Goal: Information Seeking & Learning: Learn about a topic

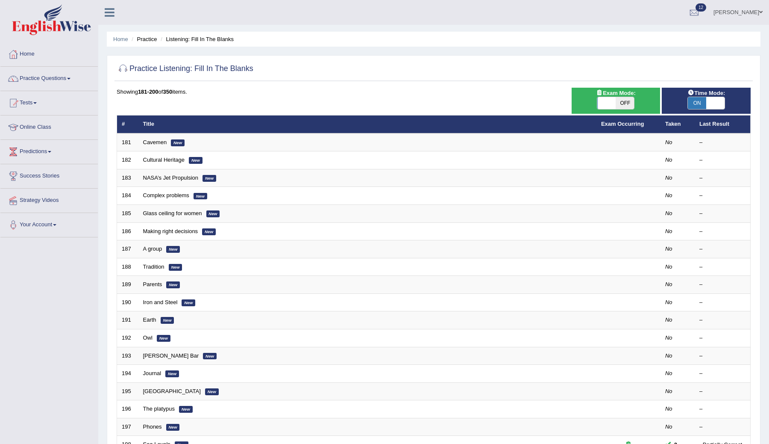
click at [698, 109] on span "ON" at bounding box center [697, 103] width 18 height 12
click at [719, 104] on span "OFF" at bounding box center [716, 103] width 18 height 12
checkbox input "true"
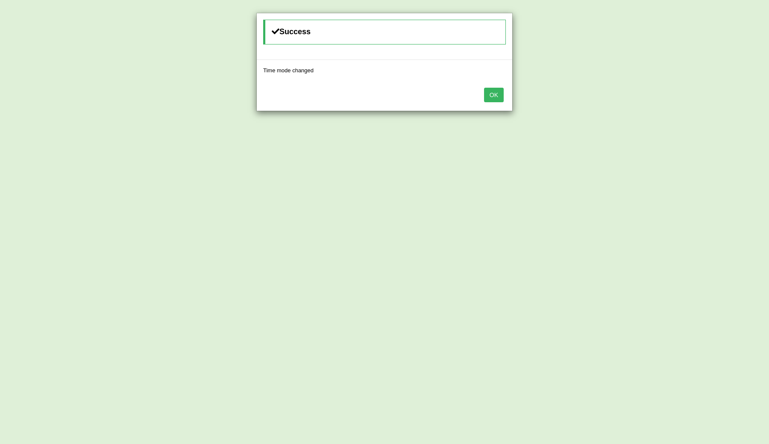
click at [491, 93] on button "OK" at bounding box center [494, 95] width 20 height 15
click at [496, 102] on button "OK" at bounding box center [494, 95] width 20 height 15
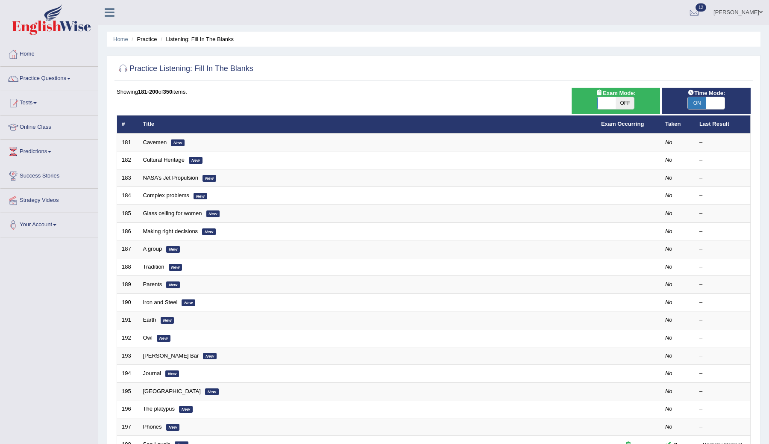
click at [762, 50] on div "Home Practice Listening: Fill In The Blanks Practice Listening: Fill In The Bla…" at bounding box center [433, 272] width 671 height 545
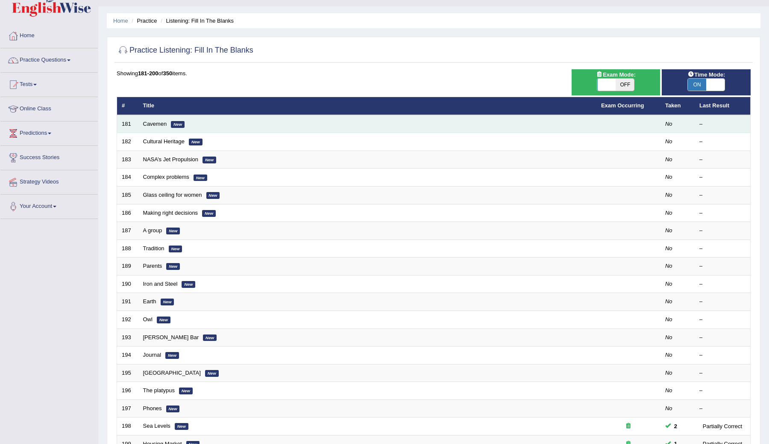
scroll to position [24, 0]
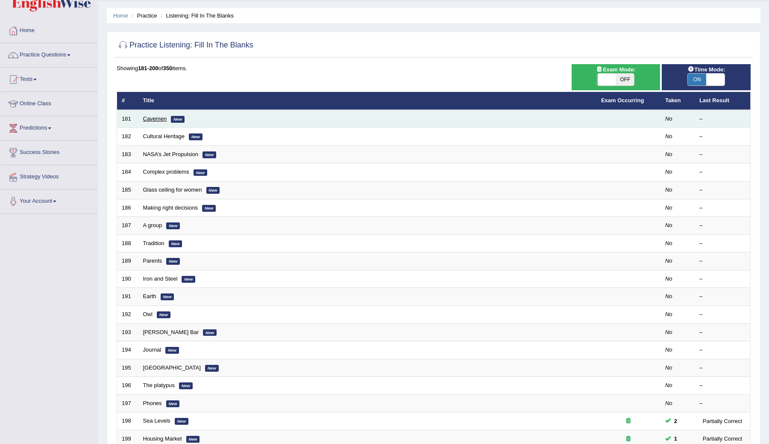
click at [161, 121] on link "Cavemen" at bounding box center [155, 118] width 24 height 6
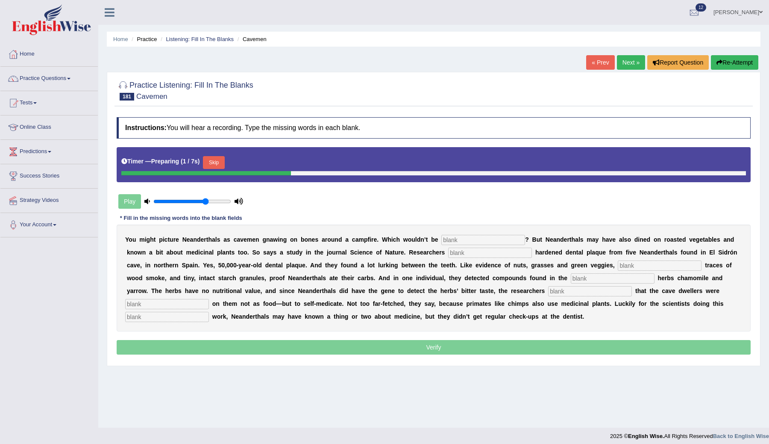
click at [216, 165] on button "Skip" at bounding box center [213, 162] width 21 height 13
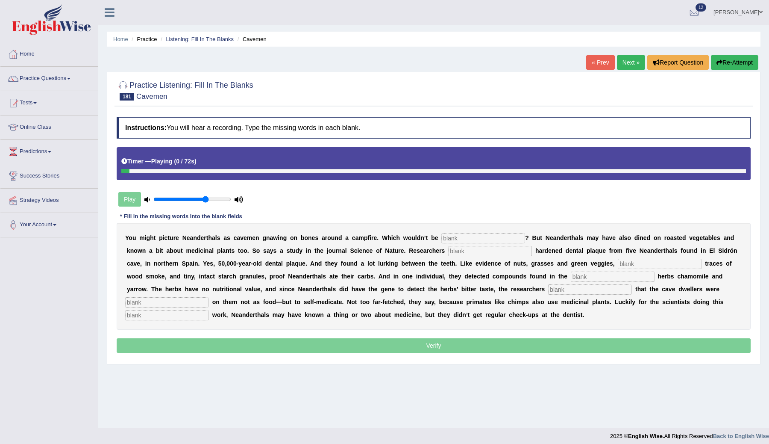
click at [454, 236] on input "text" at bounding box center [484, 238] width 84 height 10
type input "a"
type input "inacurate"
click at [488, 254] on input "text" at bounding box center [490, 251] width 84 height 10
type input "analysed"
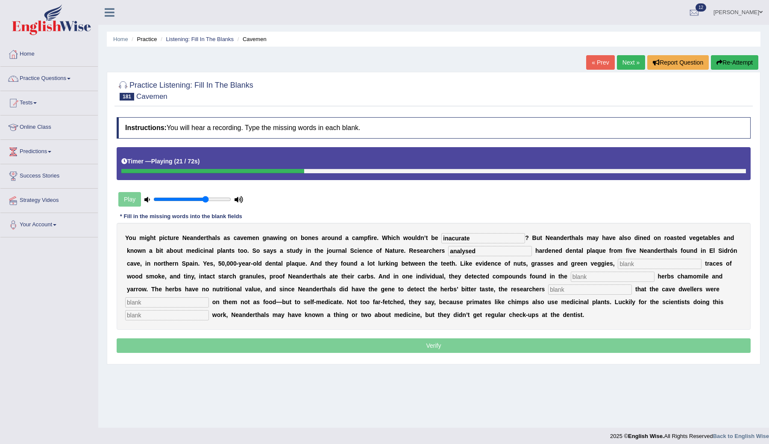
click at [623, 267] on input "text" at bounding box center [660, 264] width 84 height 10
type input "chemical"
click at [584, 280] on input "text" at bounding box center [613, 276] width 84 height 10
type input "medicnal"
click at [548, 287] on input "text" at bounding box center [590, 289] width 84 height 10
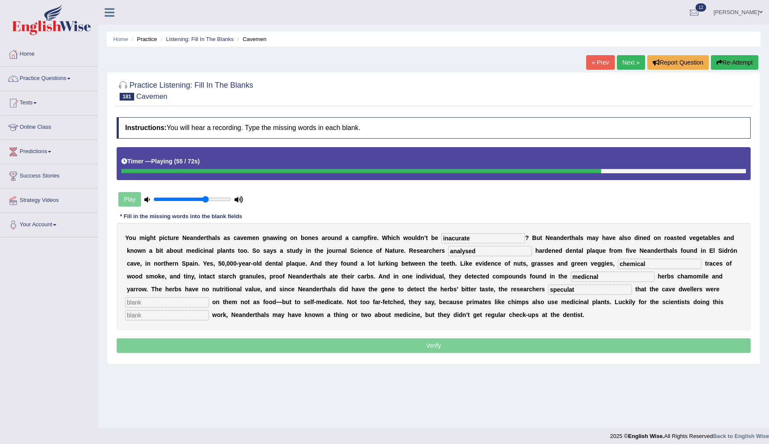
type input "speculat"
click at [164, 304] on input "text" at bounding box center [167, 302] width 84 height 10
type input "munching"
click at [140, 318] on input "text" at bounding box center [167, 315] width 84 height 10
type input "detective"
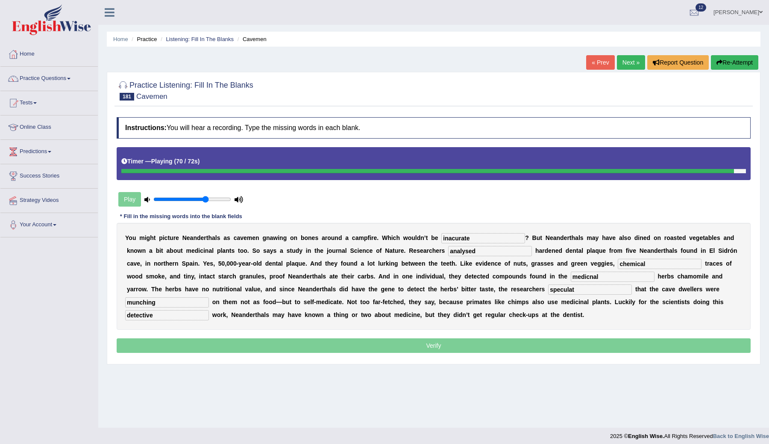
click at [165, 302] on input "munching" at bounding box center [167, 302] width 84 height 10
click at [548, 290] on input "speculat" at bounding box center [590, 289] width 84 height 10
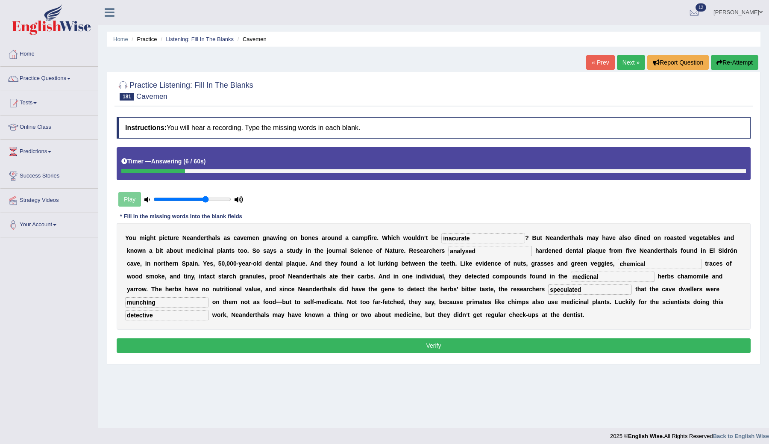
type input "speculated"
click at [591, 273] on input "medicnal" at bounding box center [613, 276] width 84 height 10
click at [572, 278] on input "medicnal" at bounding box center [613, 276] width 84 height 10
type input "medicinal"
click at [634, 264] on input "chemical" at bounding box center [660, 264] width 84 height 10
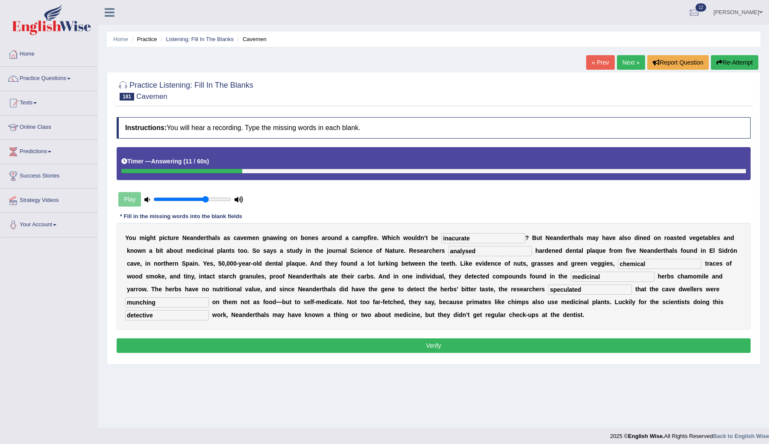
click at [480, 252] on input "analysed" at bounding box center [490, 251] width 84 height 10
click at [474, 239] on input "inacurate" at bounding box center [484, 238] width 84 height 10
click at [592, 277] on input "medicinal" at bounding box center [613, 276] width 84 height 10
click at [230, 338] on button "Verify" at bounding box center [434, 345] width 634 height 15
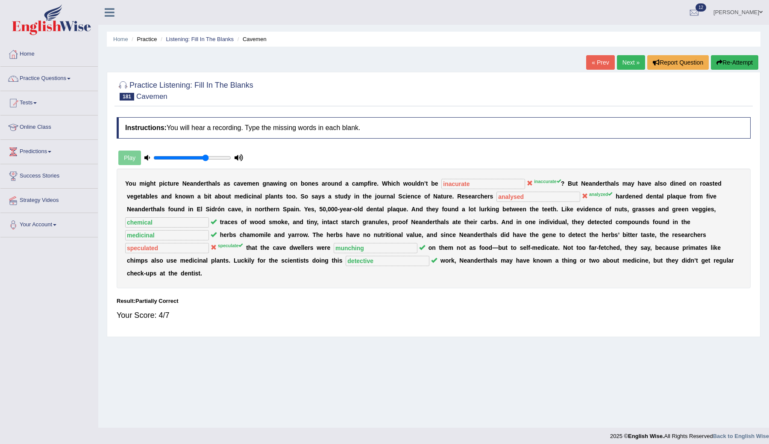
click at [628, 61] on link "Next »" at bounding box center [631, 62] width 28 height 15
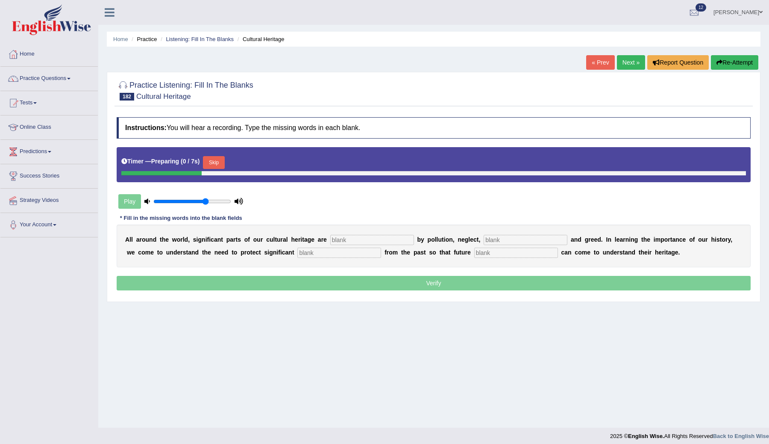
click at [339, 242] on input "text" at bounding box center [372, 240] width 84 height 10
click at [219, 163] on button "Skip" at bounding box center [213, 162] width 21 height 13
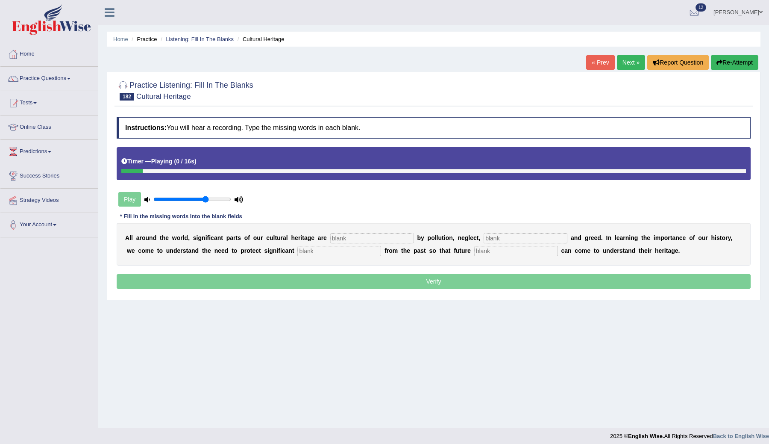
click at [348, 239] on input "text" at bounding box center [372, 238] width 84 height 10
type input "thretned"
click at [495, 239] on input "text" at bounding box center [526, 238] width 84 height 10
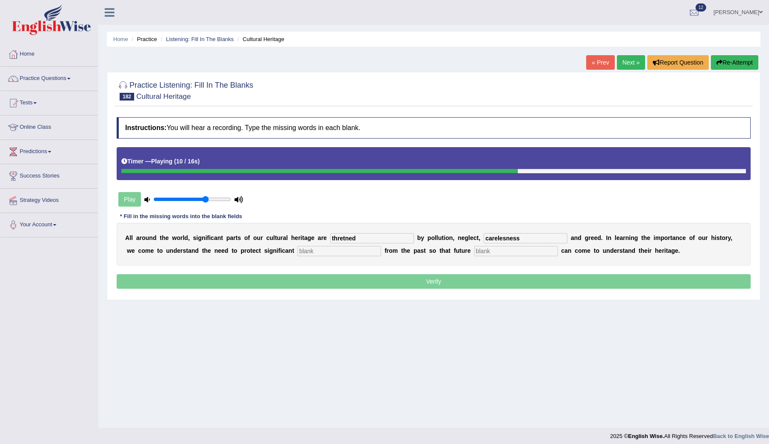
type input "carelesness"
click at [313, 248] on input "text" at bounding box center [340, 251] width 84 height 10
type input "remiands"
click at [475, 252] on input "text" at bounding box center [517, 251] width 84 height 10
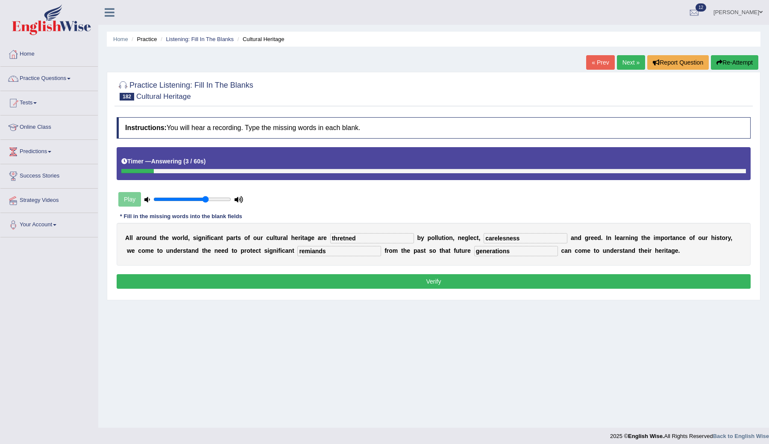
type input "generations"
click at [321, 247] on input "remiands" at bounding box center [340, 251] width 84 height 10
type input "remians"
click at [370, 238] on input "thretned" at bounding box center [372, 238] width 84 height 10
type input "threatened"
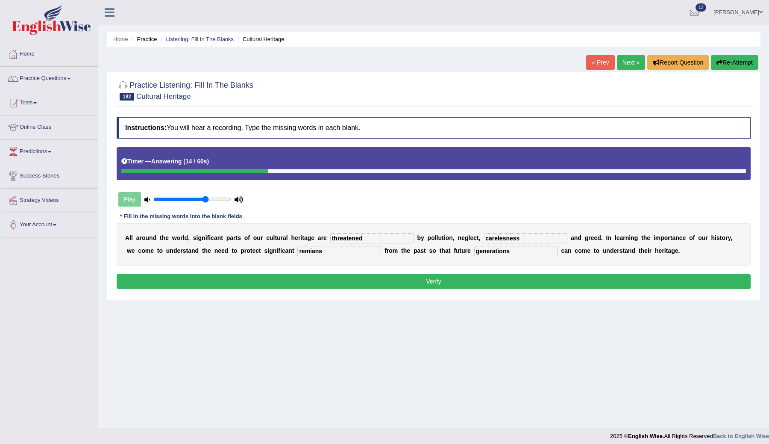
click at [511, 238] on input "carelesness" at bounding box center [526, 238] width 84 height 10
click at [513, 241] on input "carelesness" at bounding box center [526, 238] width 84 height 10
click at [489, 238] on input "carelesness" at bounding box center [526, 238] width 84 height 10
type input "carelessness"
click at [529, 246] on div "A l l a r o u n d t h e w o r l d , s i g n i f i c a n t p a r t s o f o u r c…" at bounding box center [434, 244] width 634 height 43
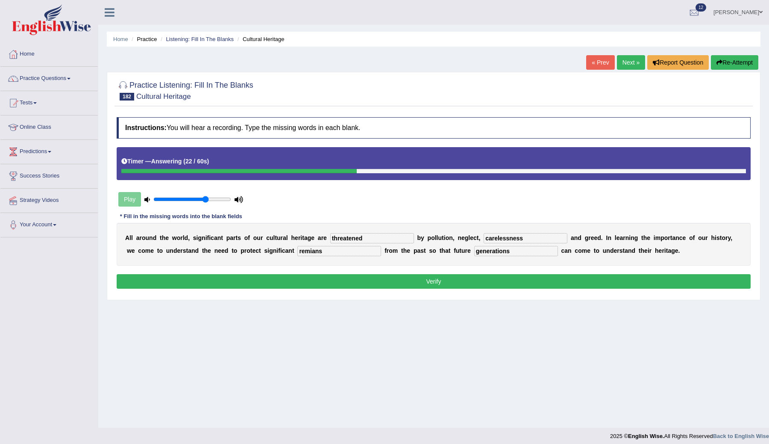
click at [517, 241] on input "carelessness" at bounding box center [526, 238] width 84 height 10
click at [298, 254] on input "remians" at bounding box center [340, 251] width 84 height 10
type input "remains"
click at [322, 284] on button "Verify" at bounding box center [434, 281] width 634 height 15
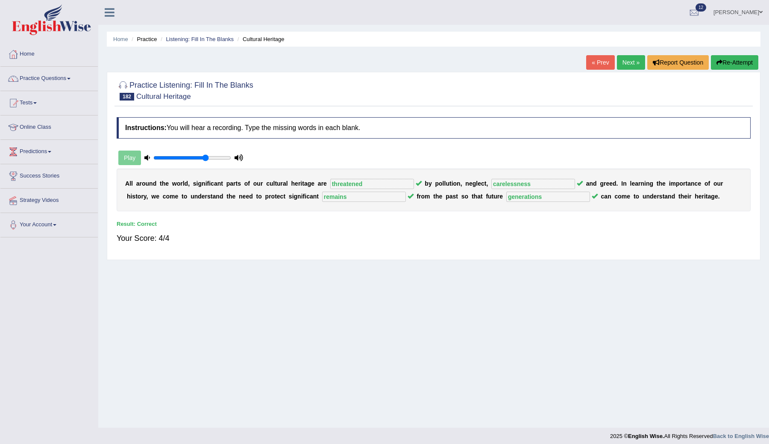
click at [625, 66] on link "Next »" at bounding box center [631, 62] width 28 height 15
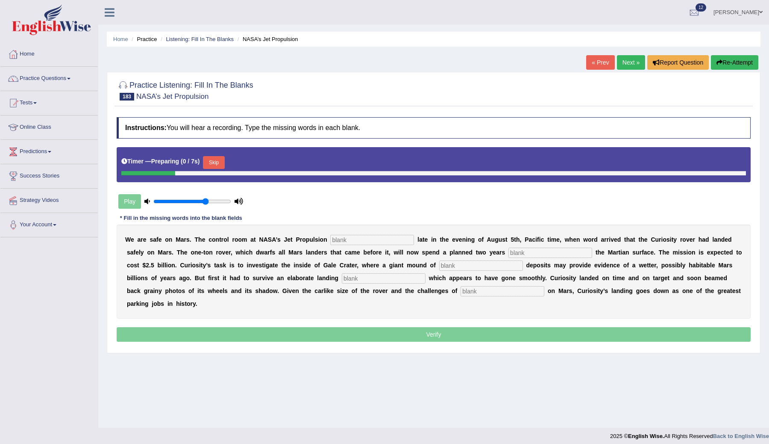
click at [348, 239] on input "text" at bounding box center [372, 240] width 84 height 10
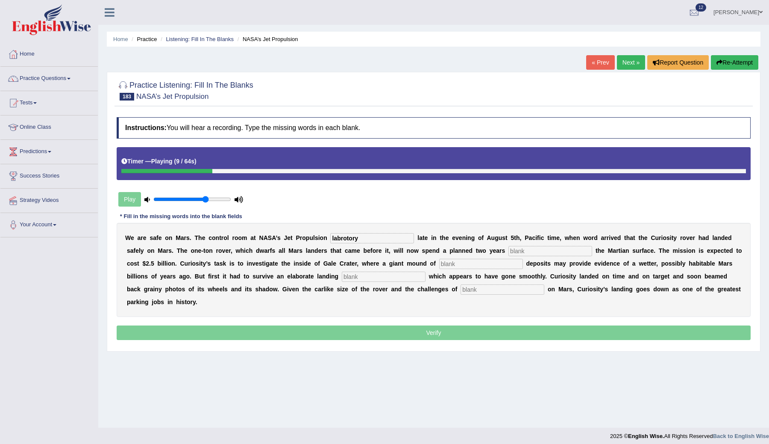
type input "labrotory"
click at [522, 257] on div "W e a r e s a f e o n M a r s . T h e c o n t r o l r o o m a t N A S A ’ s J e…" at bounding box center [434, 270] width 634 height 94
click at [516, 253] on input "text" at bounding box center [551, 251] width 84 height 10
type input "exploring"
click at [449, 263] on input "text" at bounding box center [481, 264] width 84 height 10
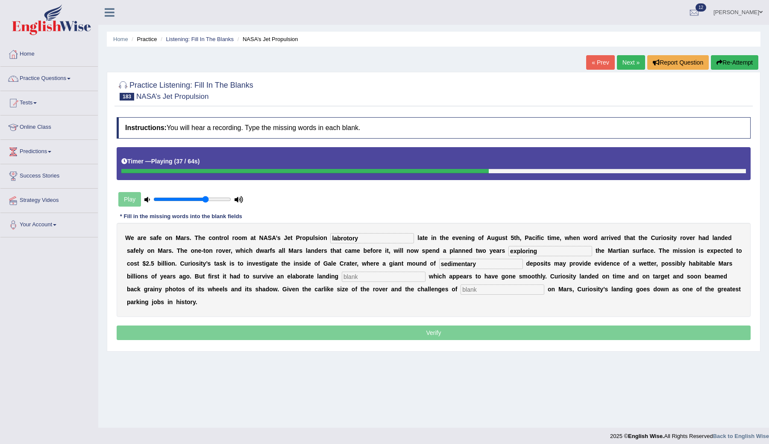
type input "sedimentary"
click at [342, 276] on input "text" at bounding box center [384, 276] width 84 height 10
type input "sequence"
click at [461, 292] on input "text" at bounding box center [503, 289] width 84 height 10
type input "landing"
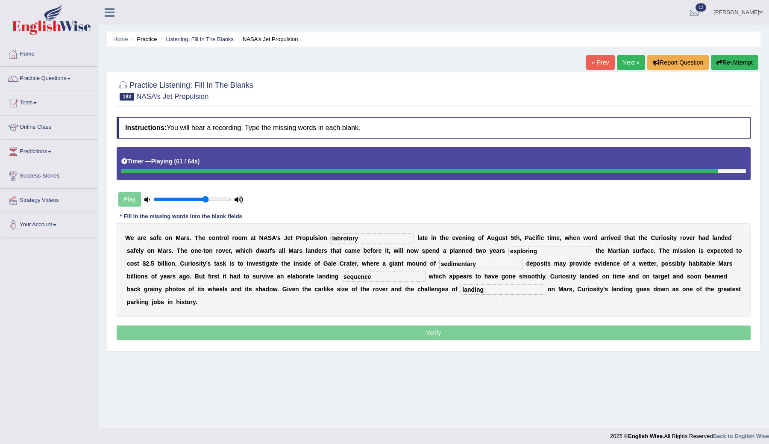
click at [342, 275] on input "sequence" at bounding box center [384, 276] width 84 height 10
click at [458, 268] on input "sedimentary" at bounding box center [481, 264] width 84 height 10
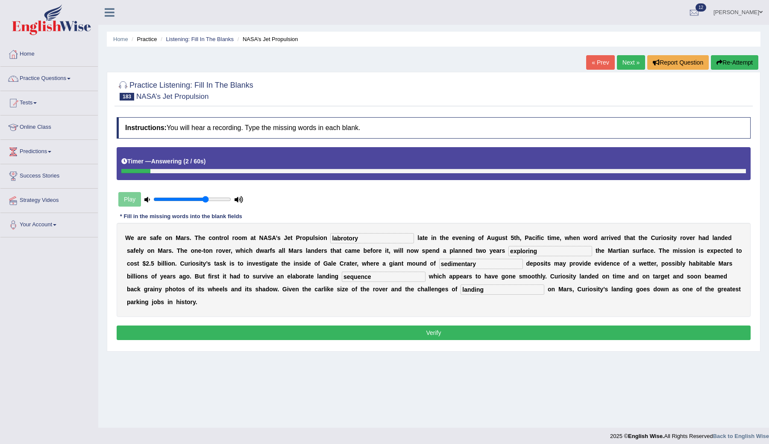
click at [365, 239] on input "labrotory" at bounding box center [372, 238] width 84 height 10
click at [535, 248] on input "exploring" at bounding box center [551, 251] width 84 height 10
click at [341, 240] on input "labotory" at bounding box center [372, 238] width 84 height 10
type input "labrotory"
click at [428, 325] on button "Verify" at bounding box center [434, 332] width 634 height 15
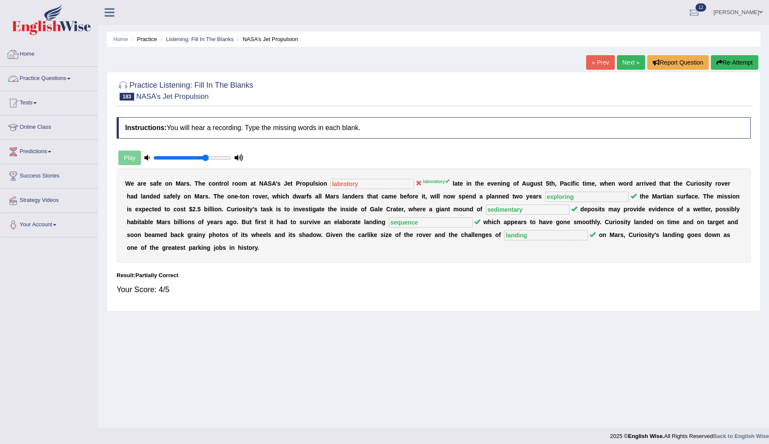
click at [27, 77] on link "Practice Questions" at bounding box center [48, 77] width 97 height 21
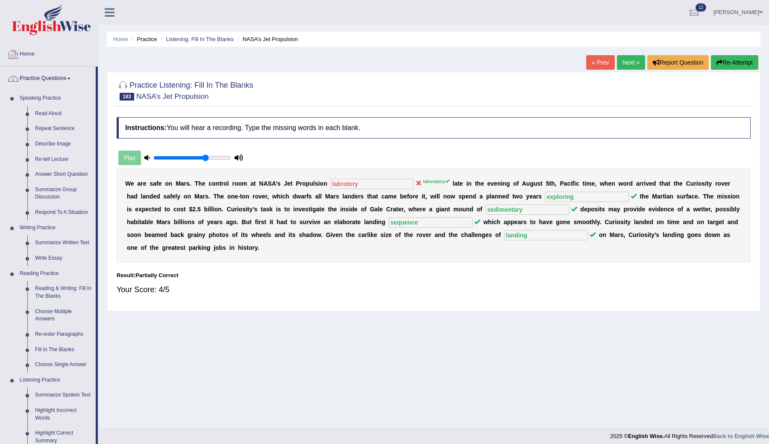
click at [29, 55] on link "Home" at bounding box center [48, 52] width 97 height 21
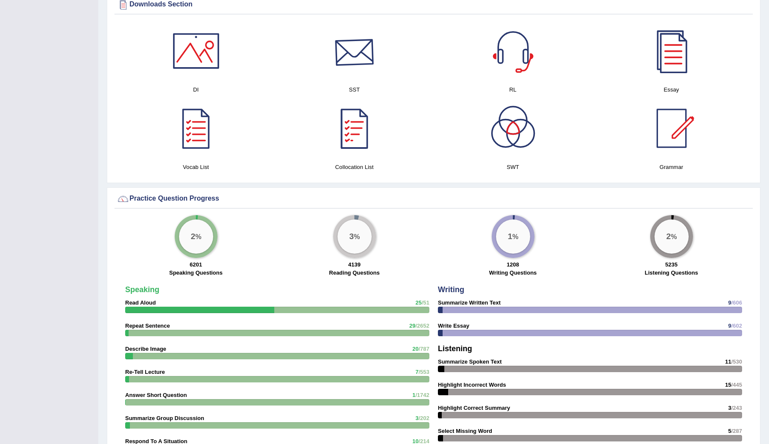
scroll to position [433, 0]
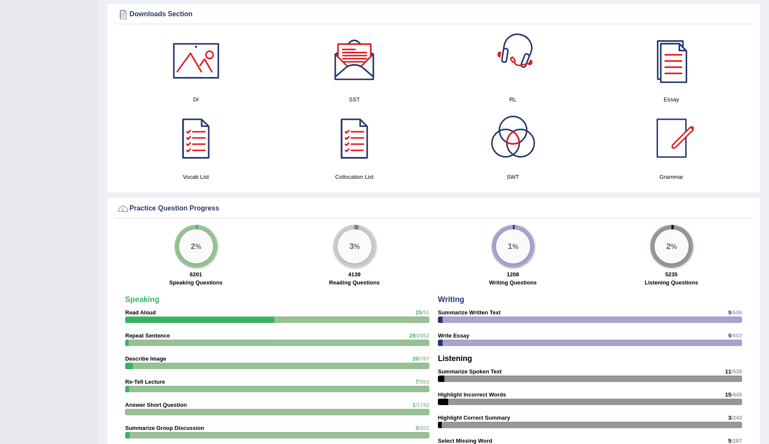
click at [516, 73] on div at bounding box center [513, 61] width 60 height 60
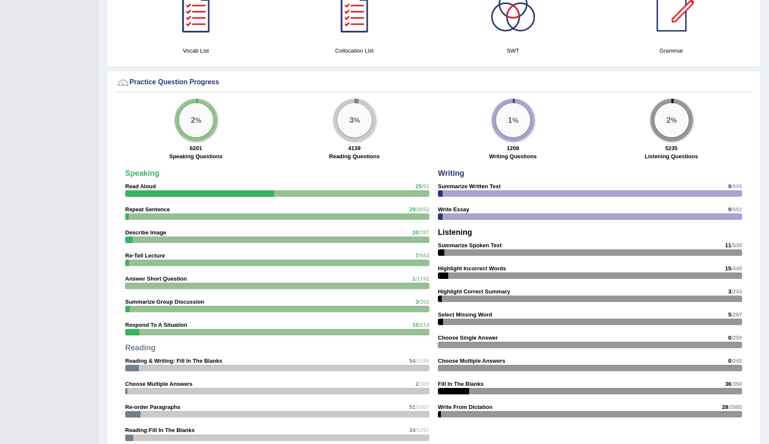
scroll to position [634, 0]
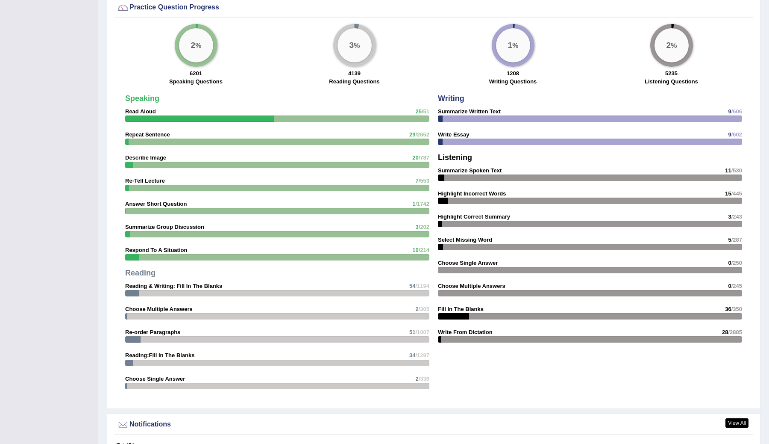
click at [471, 336] on div "Writing Summarize Written Text 9 /606 Write Essay 9 /602 Listening Summarize Sp…" at bounding box center [590, 220] width 313 height 261
click at [459, 333] on strong "Write From Dictation" at bounding box center [465, 332] width 55 height 6
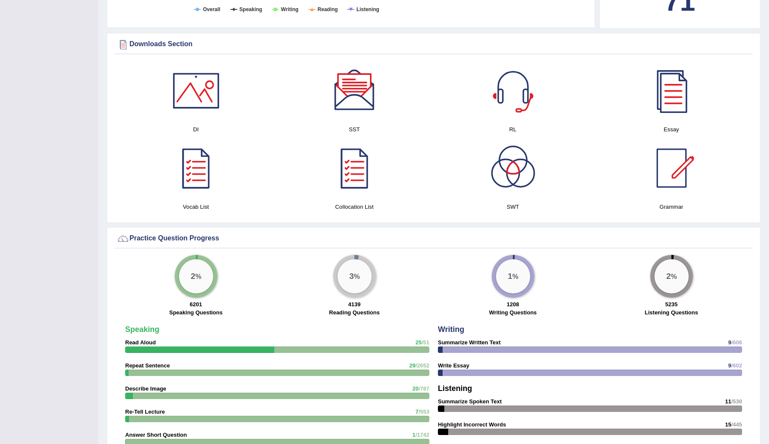
scroll to position [408, 0]
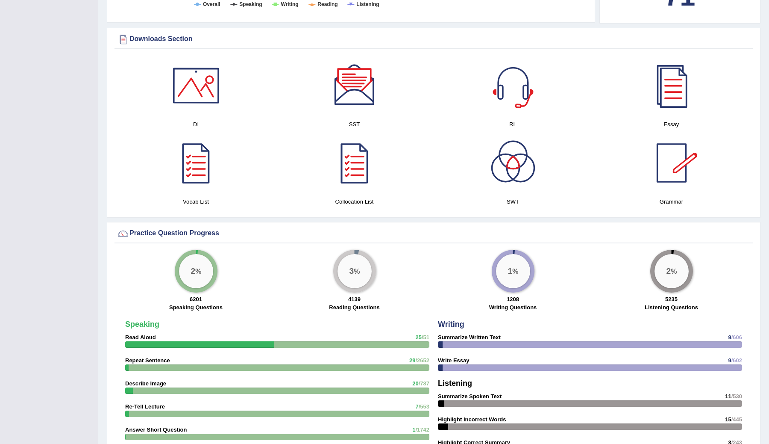
click at [210, 90] on div at bounding box center [196, 86] width 60 height 60
click at [355, 173] on div at bounding box center [355, 163] width 60 height 60
click at [202, 174] on div at bounding box center [196, 163] width 60 height 60
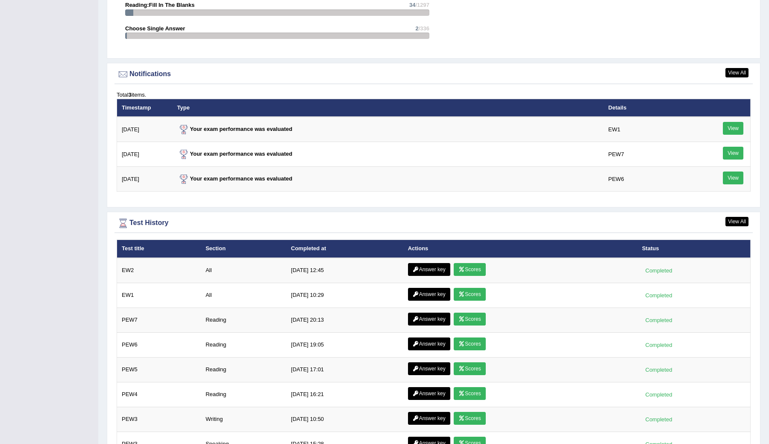
scroll to position [1039, 0]
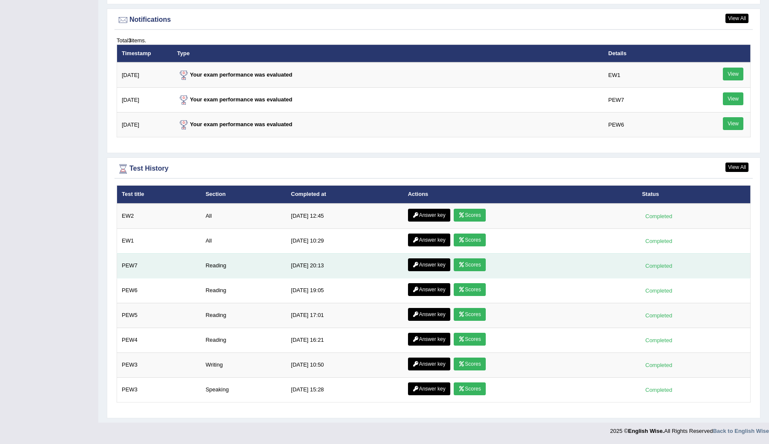
click at [437, 265] on link "Answer key" at bounding box center [429, 264] width 42 height 13
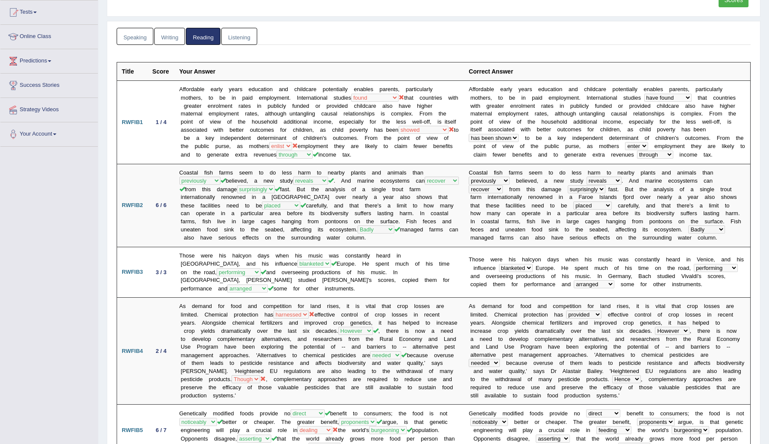
scroll to position [88, 0]
